Goal: Transaction & Acquisition: Book appointment/travel/reservation

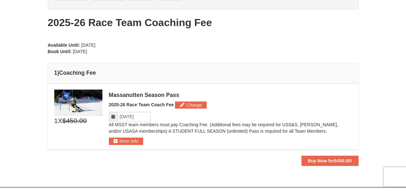
scroll to position [62, 0]
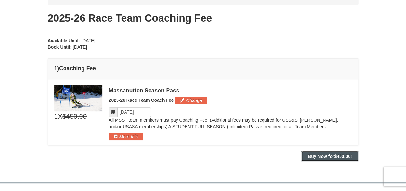
click at [326, 155] on strong "Buy Now for $450.00 !" at bounding box center [330, 155] width 44 height 5
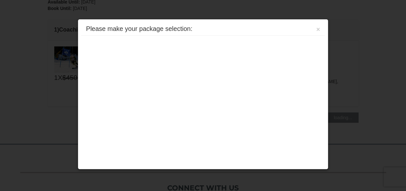
scroll to position [119, 0]
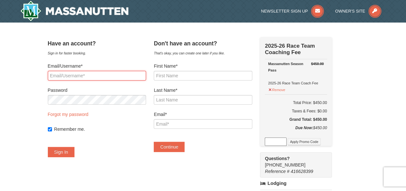
type input "shaunavol@gmail.com"
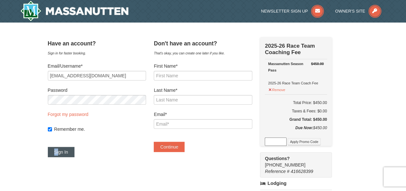
drag, startPoint x: 55, startPoint y: 149, endPoint x: 66, endPoint y: 151, distance: 11.0
click at [66, 151] on div "Have an account? Sign in for faster booking. Email/Username* shaunavol@gmail.co…" at bounding box center [203, 178] width 311 height 283
click at [66, 151] on button "Sign In" at bounding box center [61, 152] width 27 height 10
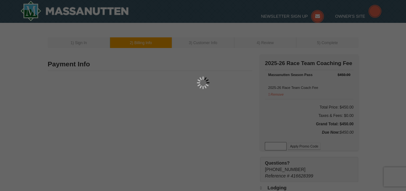
type input "23 SUNNY SLOPE LN"
type input "FLINT HILL"
type input "22627"
type input "412"
type input "425"
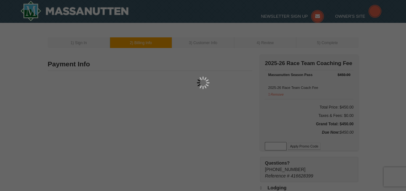
type input "5382"
type input "shaunavol@gmail.com"
select select "VA"
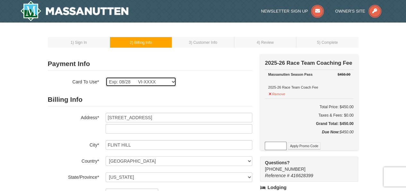
click at [167, 81] on select "Exp: 04/27 VI-XXXX Exp: 01/26 VI-XXXX Exp: 08/28 VI-XXXX New Card" at bounding box center [141, 82] width 71 height 10
click at [230, 77] on div "Exp: 04/27 VI-XXXX Exp: 01/26 VI-XXXX Exp: 08/28 VI-XXXX New Card Are you sure …" at bounding box center [179, 82] width 147 height 10
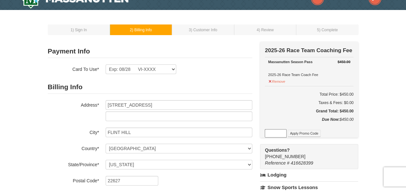
scroll to position [10, 0]
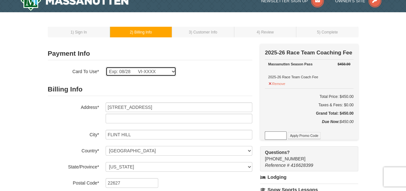
click at [170, 70] on select "Exp: 04/27 VI-XXXX Exp: 01/26 VI-XXXX Exp: 08/28 VI-XXXX New Card" at bounding box center [141, 72] width 71 height 10
click at [106, 67] on select "Exp: 04/27 VI-XXXX Exp: 01/26 VI-XXXX Exp: 08/28 VI-XXXX New Card" at bounding box center [141, 72] width 71 height 10
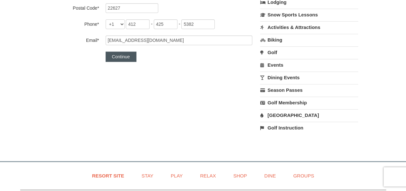
scroll to position [184, 0]
click at [112, 58] on button "Continue" at bounding box center [121, 57] width 31 height 10
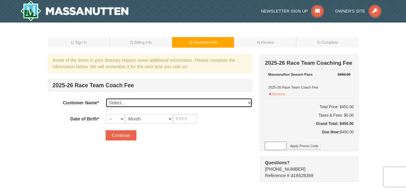
click at [150, 105] on select "Select... Shauna Volmrich Jonas Volmrich Micah Volmrich Add New..." at bounding box center [179, 103] width 147 height 10
click at [106, 98] on select "Select... Shauna Volmrich Jonas Volmrich Micah Volmrich Add New..." at bounding box center [179, 103] width 147 height 10
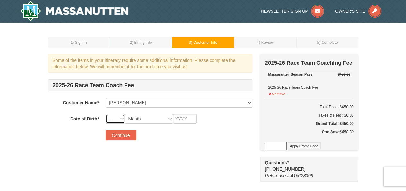
click at [117, 116] on select "-- 01 02 03 04 05 06 07 08 09 10 11 12 13 14 15 16 17 18 19 20 21 22 23 24 25 2…" at bounding box center [115, 119] width 19 height 10
click at [82, 105] on label "Customer Name*" at bounding box center [73, 102] width 51 height 8
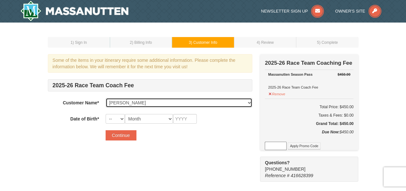
click at [132, 103] on select "Select... Shauna Volmrich Jonas Volmrich Micah Volmrich Add New..." at bounding box center [179, 103] width 147 height 10
select select "22834687"
click at [106, 98] on select "Select... Shauna Volmrich Jonas Volmrich Micah Volmrich Add New..." at bounding box center [179, 103] width 147 height 10
select select "11"
select select "06"
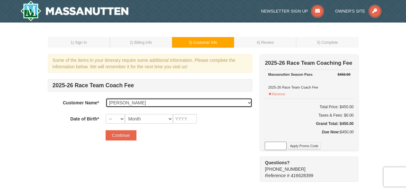
type input "2011"
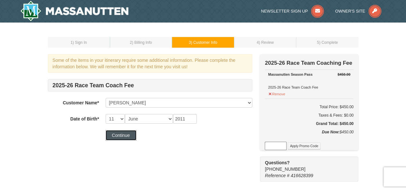
click at [123, 134] on button "Continue" at bounding box center [121, 135] width 31 height 10
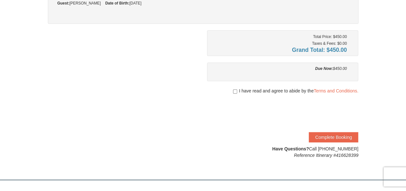
scroll to position [95, 0]
click at [233, 91] on input "checkbox" at bounding box center [235, 90] width 4 height 5
checkbox input "true"
click at [325, 134] on button "Complete Booking" at bounding box center [333, 136] width 49 height 10
